Goal: Check status: Check status

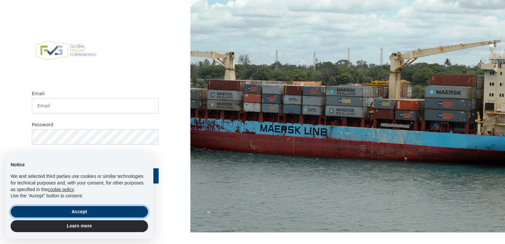
click at [77, 211] on button "Accept" at bounding box center [79, 212] width 137 height 12
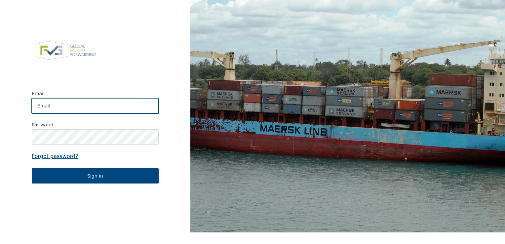
click at [58, 106] on input "Email" at bounding box center [95, 105] width 127 height 15
type input "[PERSON_NAME][EMAIL_ADDRESS][PERSON_NAME][DOMAIN_NAME]"
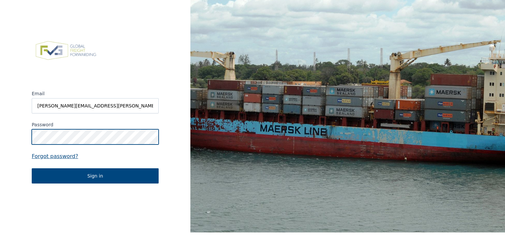
click at [32, 168] on button "Sign in" at bounding box center [95, 175] width 127 height 15
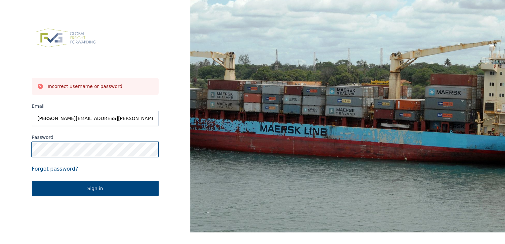
click at [32, 181] on button "Sign in" at bounding box center [95, 188] width 127 height 15
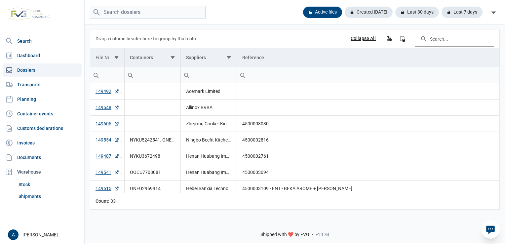
drag, startPoint x: 31, startPoint y: 156, endPoint x: 40, endPoint y: 121, distance: 36.1
click at [31, 156] on link "Documents" at bounding box center [42, 157] width 79 height 13
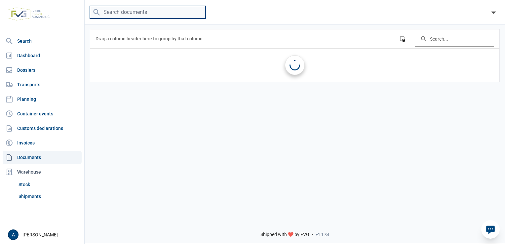
drag, startPoint x: 110, startPoint y: 13, endPoint x: 116, endPoint y: 11, distance: 6.2
click at [110, 13] on input "search" at bounding box center [148, 12] width 116 height 13
paste input "25BEI0000015321565"
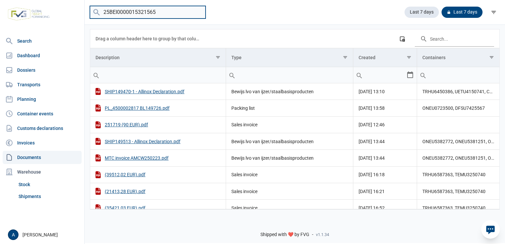
type input "25BEI0000015321565"
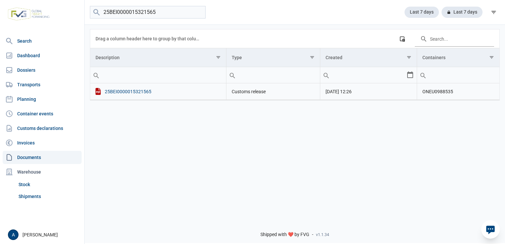
click at [119, 91] on div "25BEI0000015321565" at bounding box center [157, 91] width 125 height 7
